Goal: Task Accomplishment & Management: Manage account settings

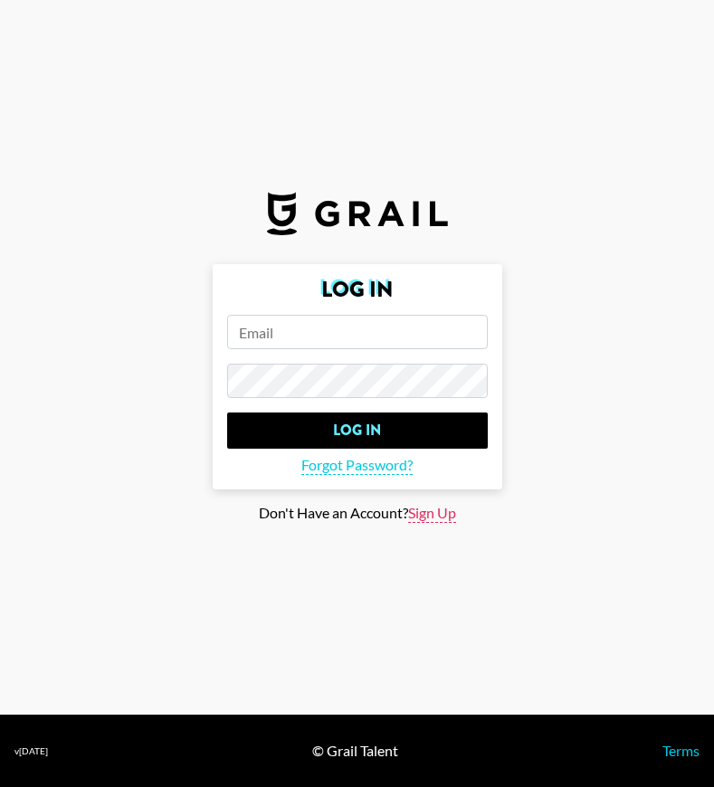
click at [423, 514] on span "Sign Up" at bounding box center [432, 513] width 48 height 19
type input "Sign Up"
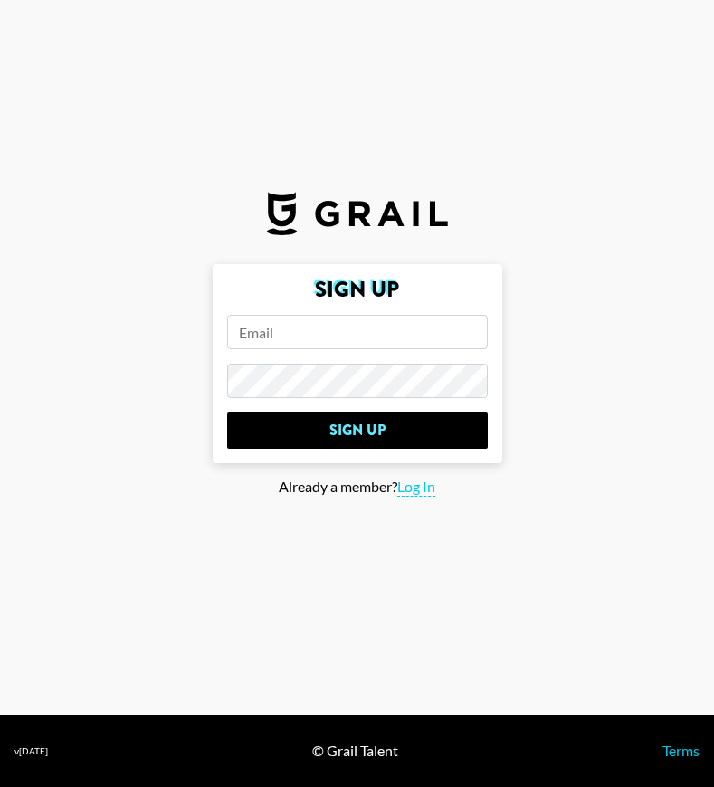
click at [310, 328] on input "email" at bounding box center [357, 332] width 260 height 34
paste input "[EMAIL_ADDRESS][DOMAIN_NAME]"
type input "[EMAIL_ADDRESS][DOMAIN_NAME]"
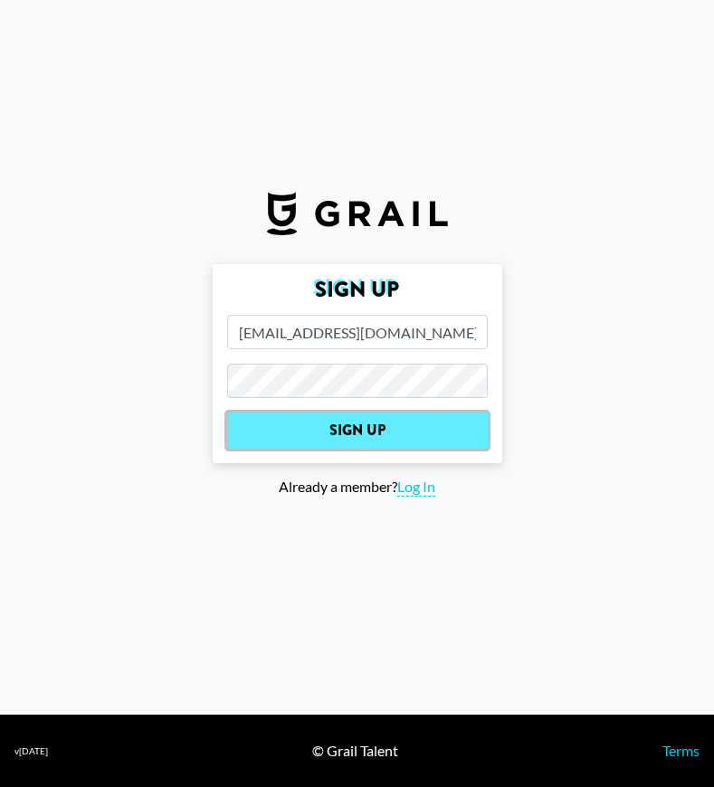
click at [349, 425] on input "Sign Up" at bounding box center [357, 430] width 260 height 36
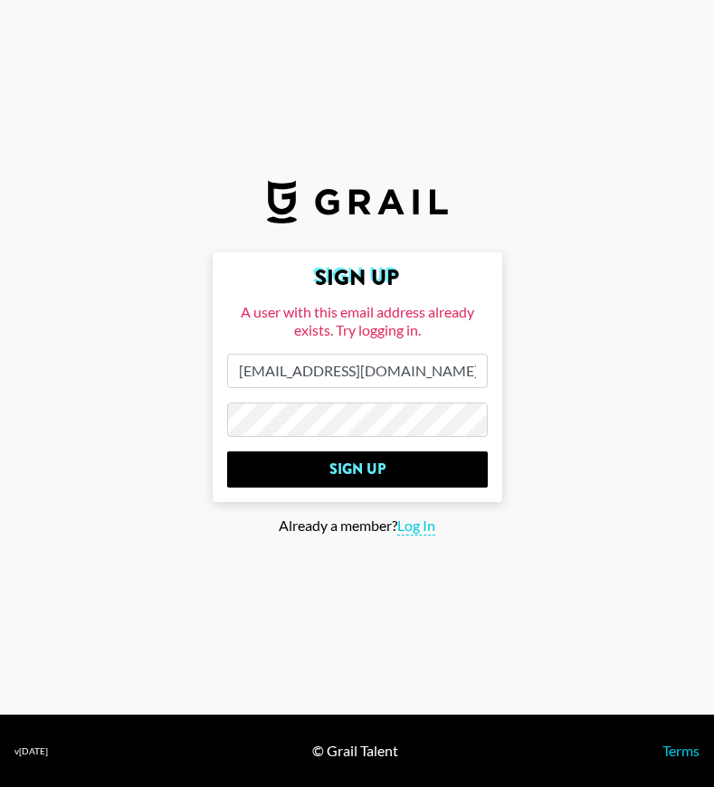
click at [317, 373] on input "[EMAIL_ADDRESS][DOMAIN_NAME]" at bounding box center [357, 371] width 260 height 34
click at [421, 531] on span "Log In" at bounding box center [416, 525] width 38 height 19
type input "Log In"
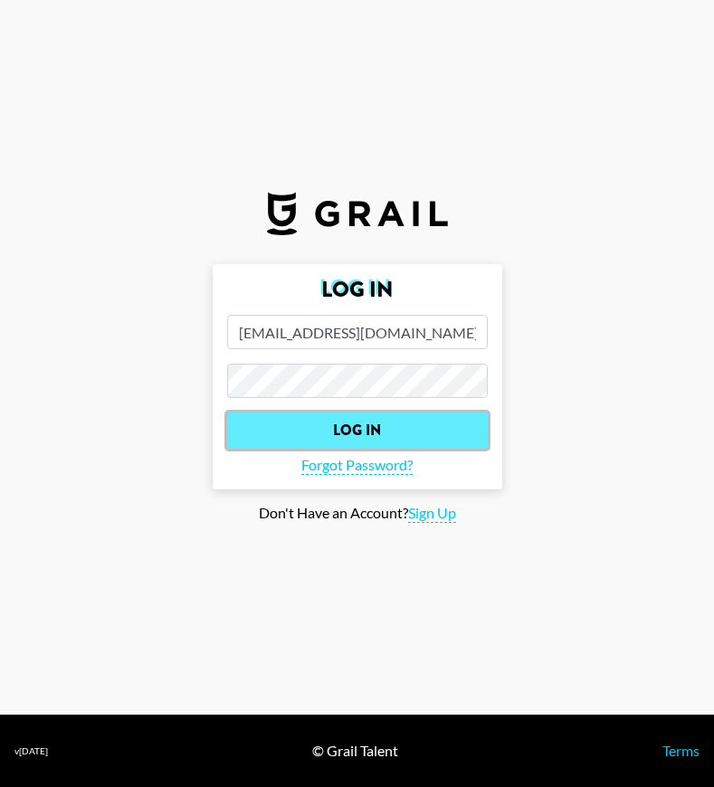
click at [340, 437] on input "Log In" at bounding box center [357, 430] width 260 height 36
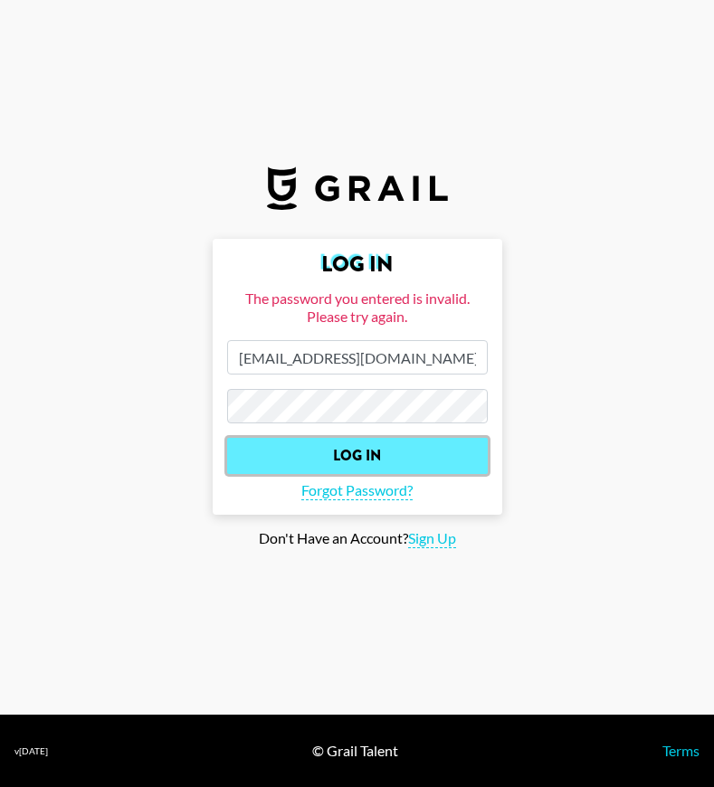
click at [367, 452] on input "Log In" at bounding box center [357, 456] width 260 height 36
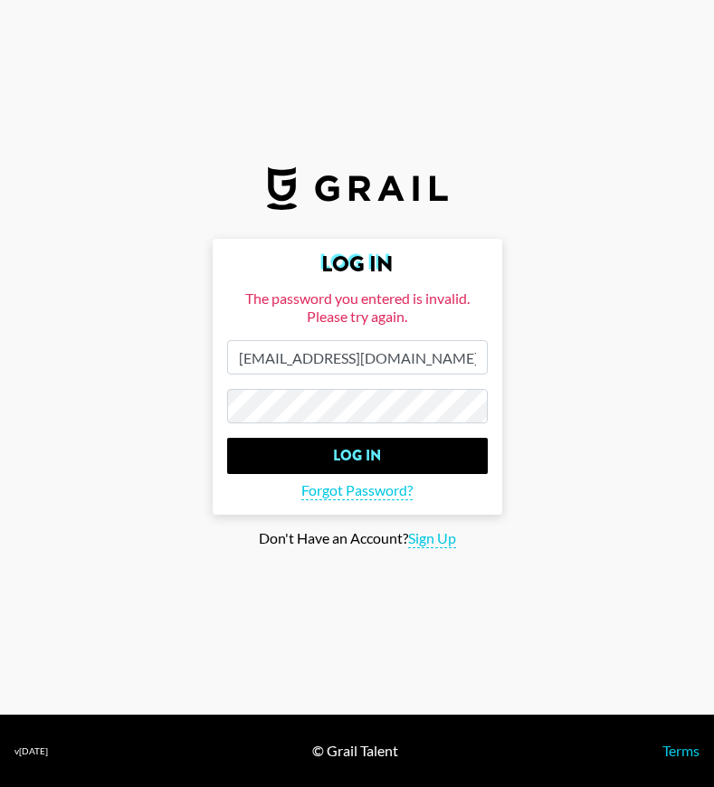
click at [227, 438] on input "Log In" at bounding box center [357, 456] width 260 height 36
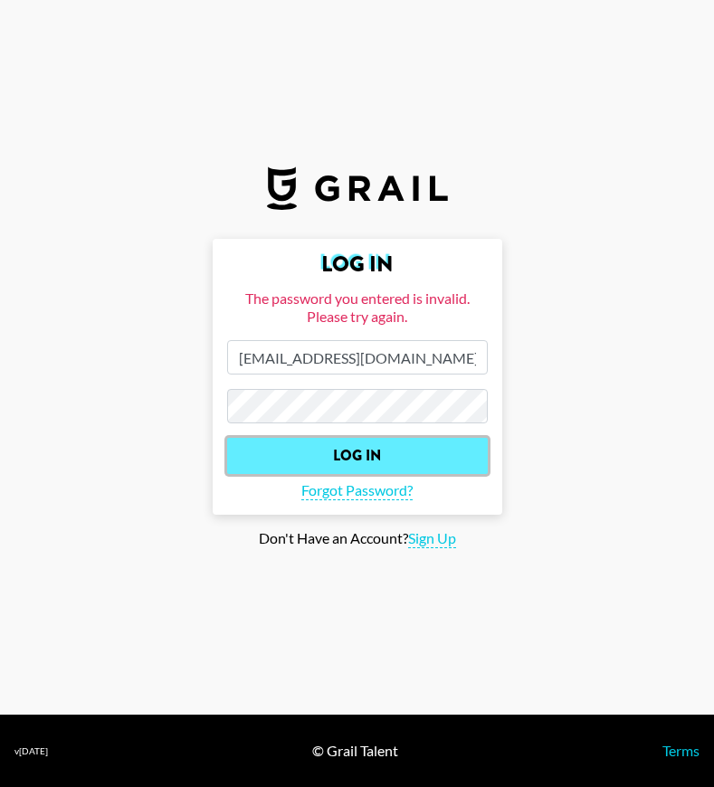
click at [288, 446] on input "Log In" at bounding box center [357, 456] width 260 height 36
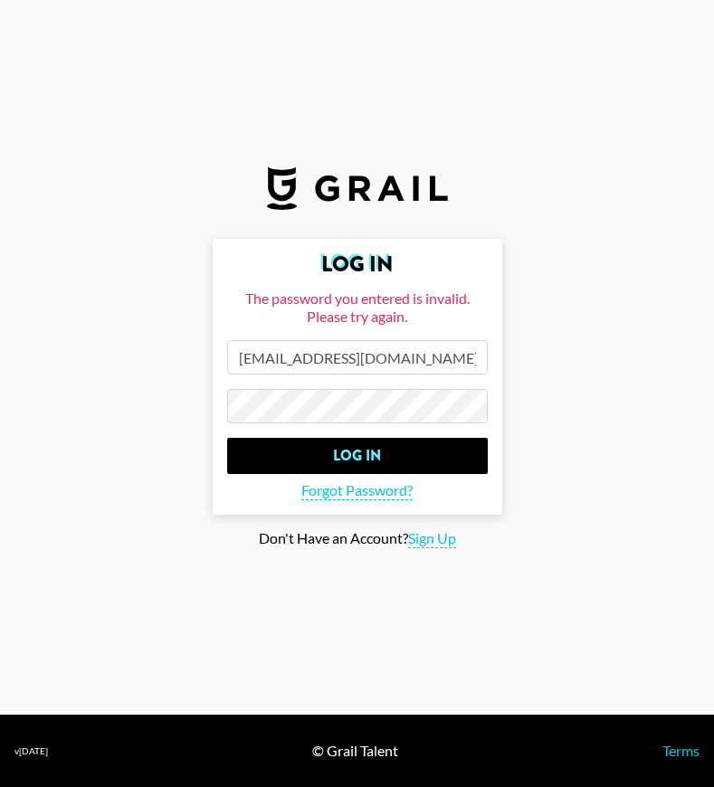
click at [227, 438] on input "Log In" at bounding box center [357, 456] width 260 height 36
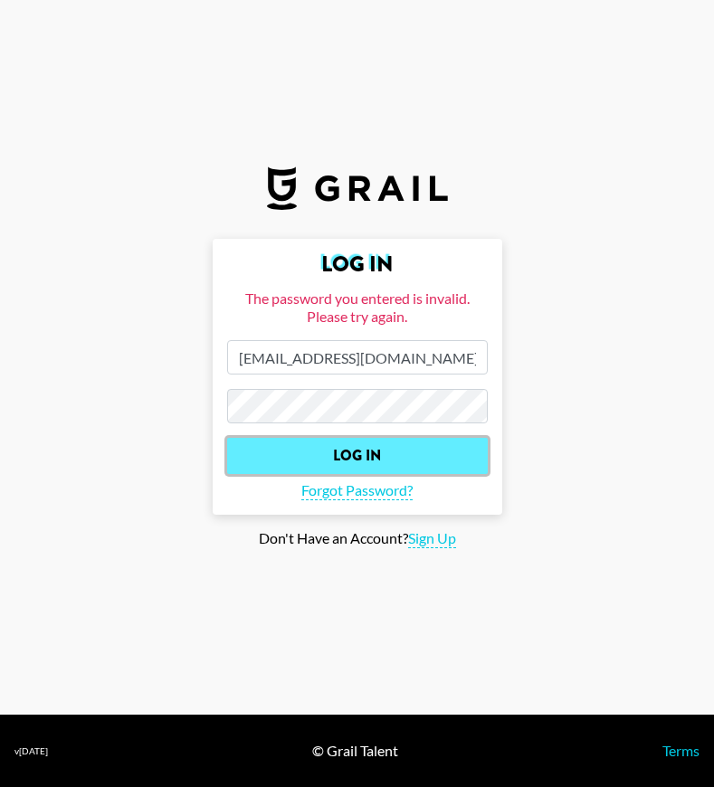
click at [388, 456] on input "Log In" at bounding box center [357, 456] width 260 height 36
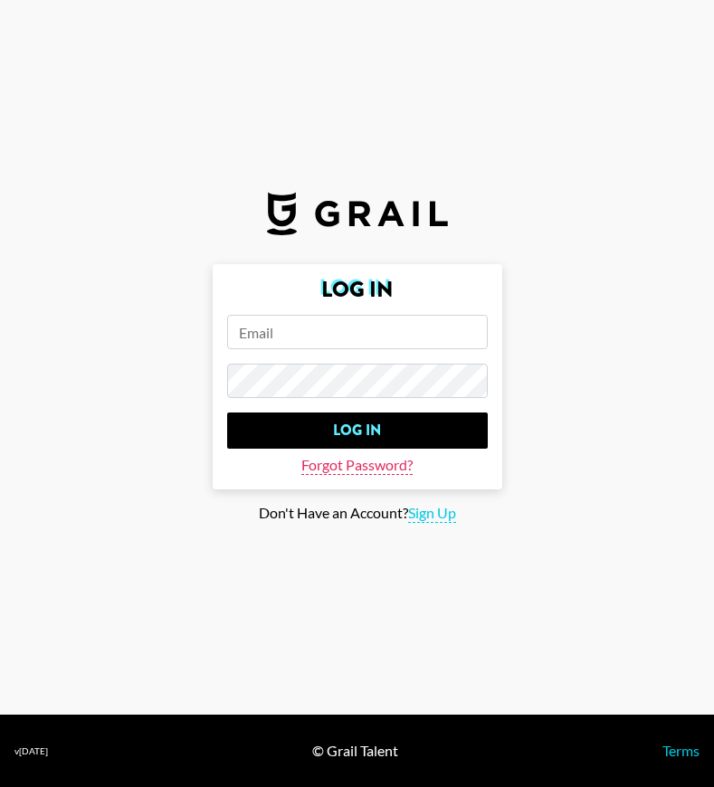
click at [386, 469] on span "Forgot Password?" at bounding box center [356, 465] width 111 height 19
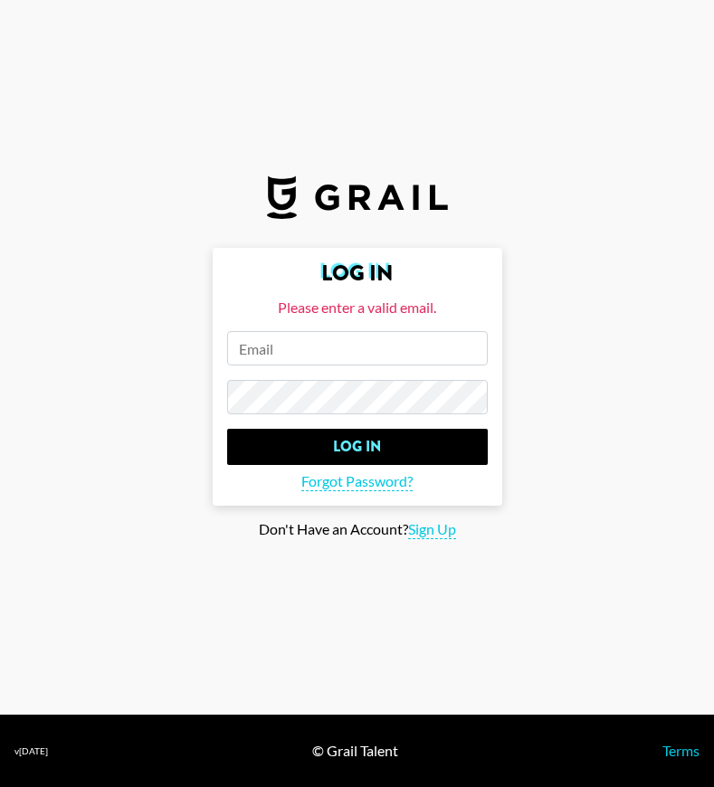
click at [307, 344] on input "email" at bounding box center [357, 348] width 260 height 34
paste input "[EMAIL_ADDRESS][DOMAIN_NAME]"
type input "[EMAIL_ADDRESS][DOMAIN_NAME]"
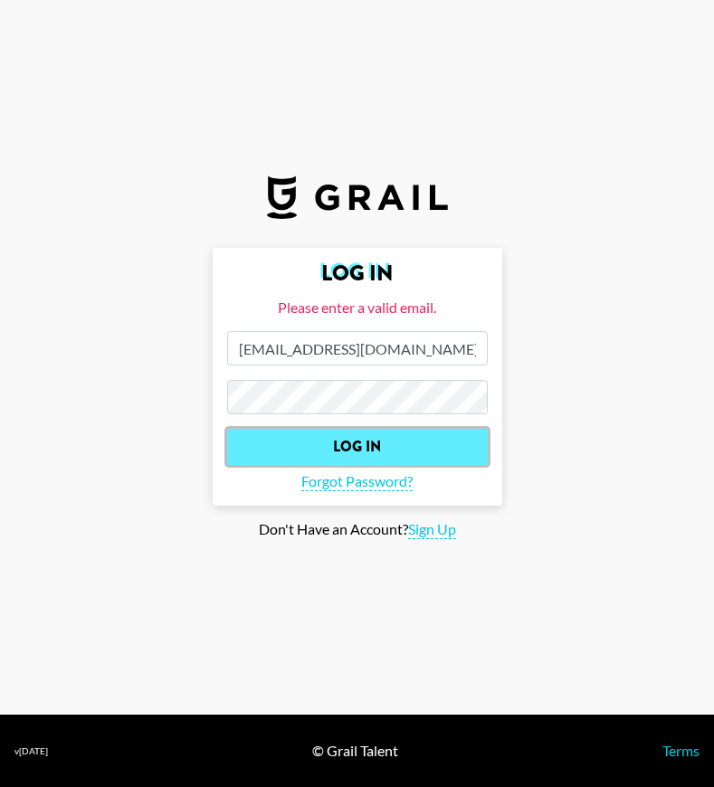
click at [310, 438] on input "Log In" at bounding box center [357, 447] width 260 height 36
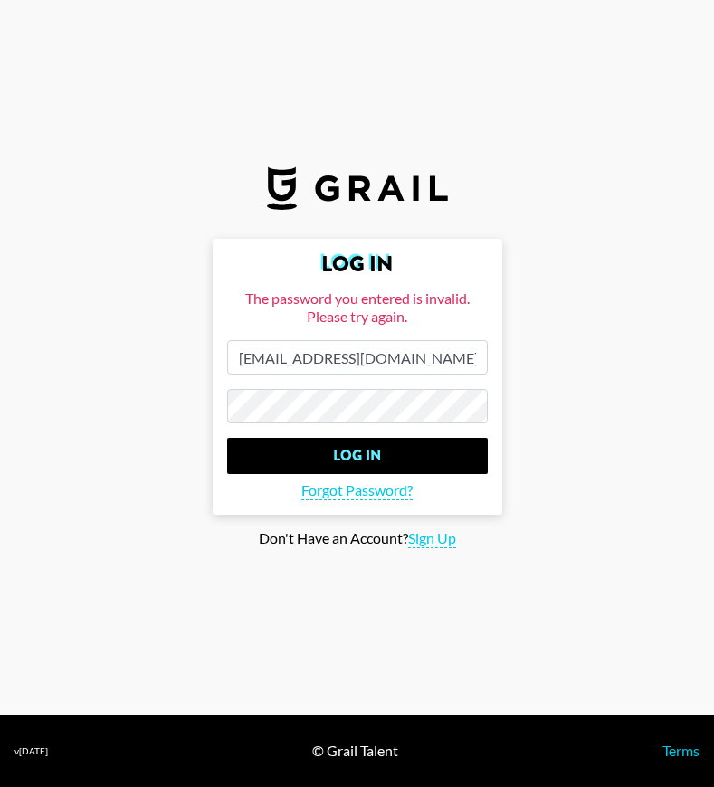
click at [227, 438] on input "Log In" at bounding box center [357, 456] width 260 height 36
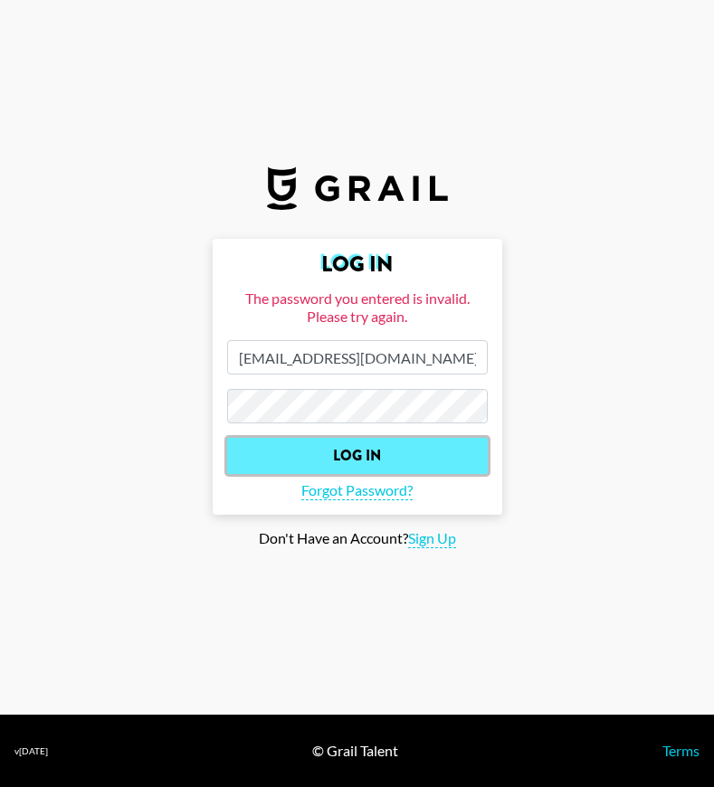
click at [438, 459] on input "Log In" at bounding box center [357, 456] width 260 height 36
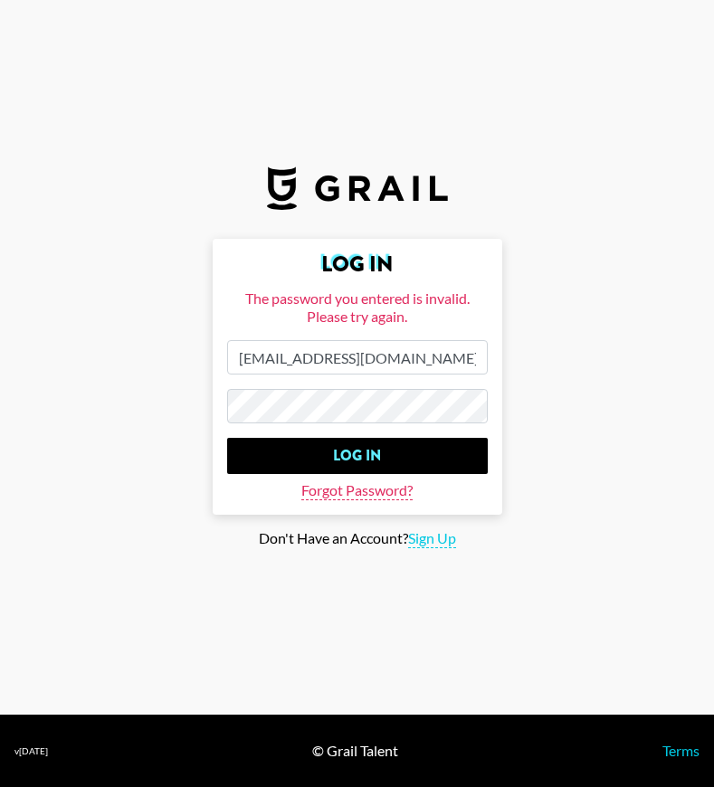
click at [368, 494] on span "Forgot Password?" at bounding box center [356, 490] width 111 height 19
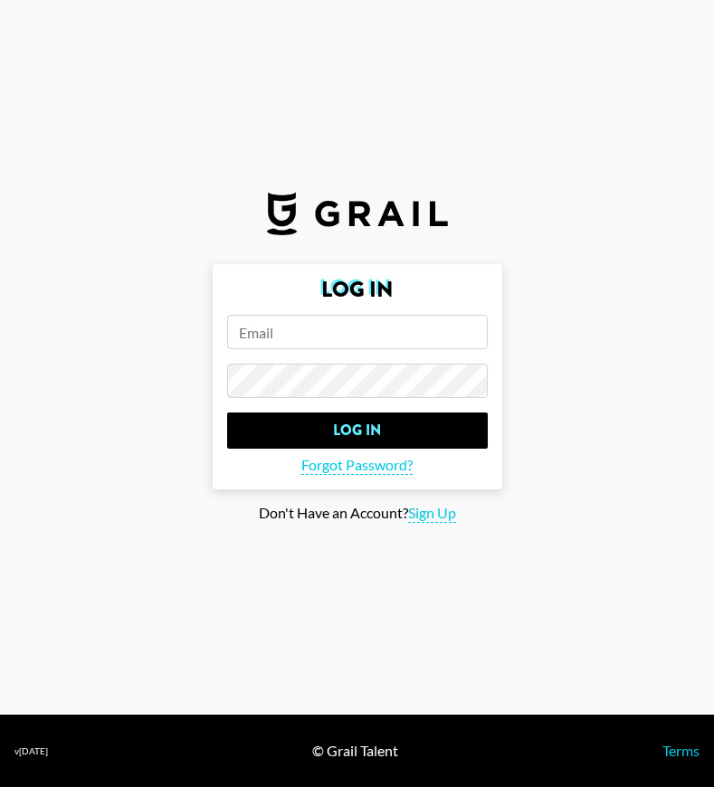
type input "[EMAIL_ADDRESS][DOMAIN_NAME]"
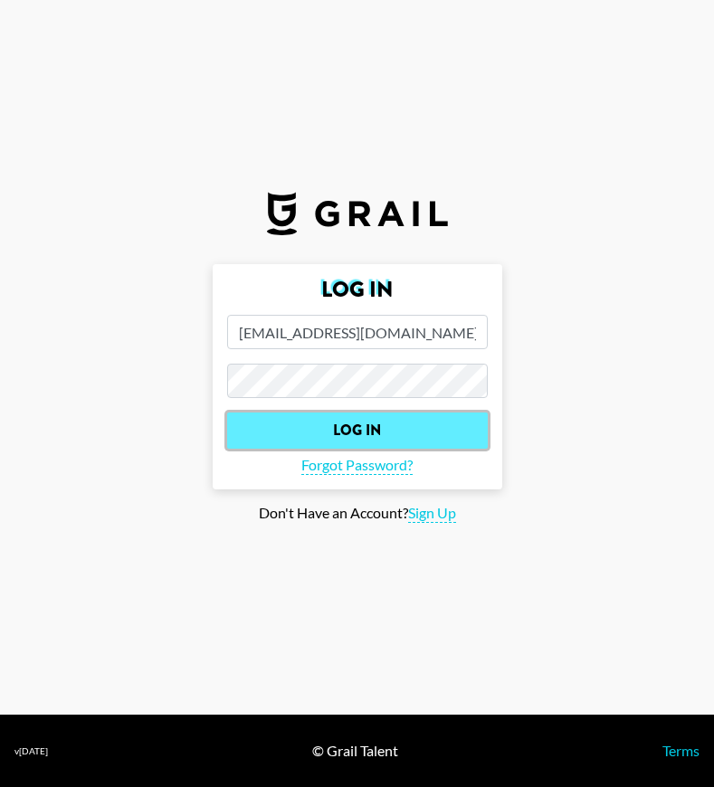
click at [344, 431] on input "Log In" at bounding box center [357, 430] width 260 height 36
